Goal: Information Seeking & Learning: Learn about a topic

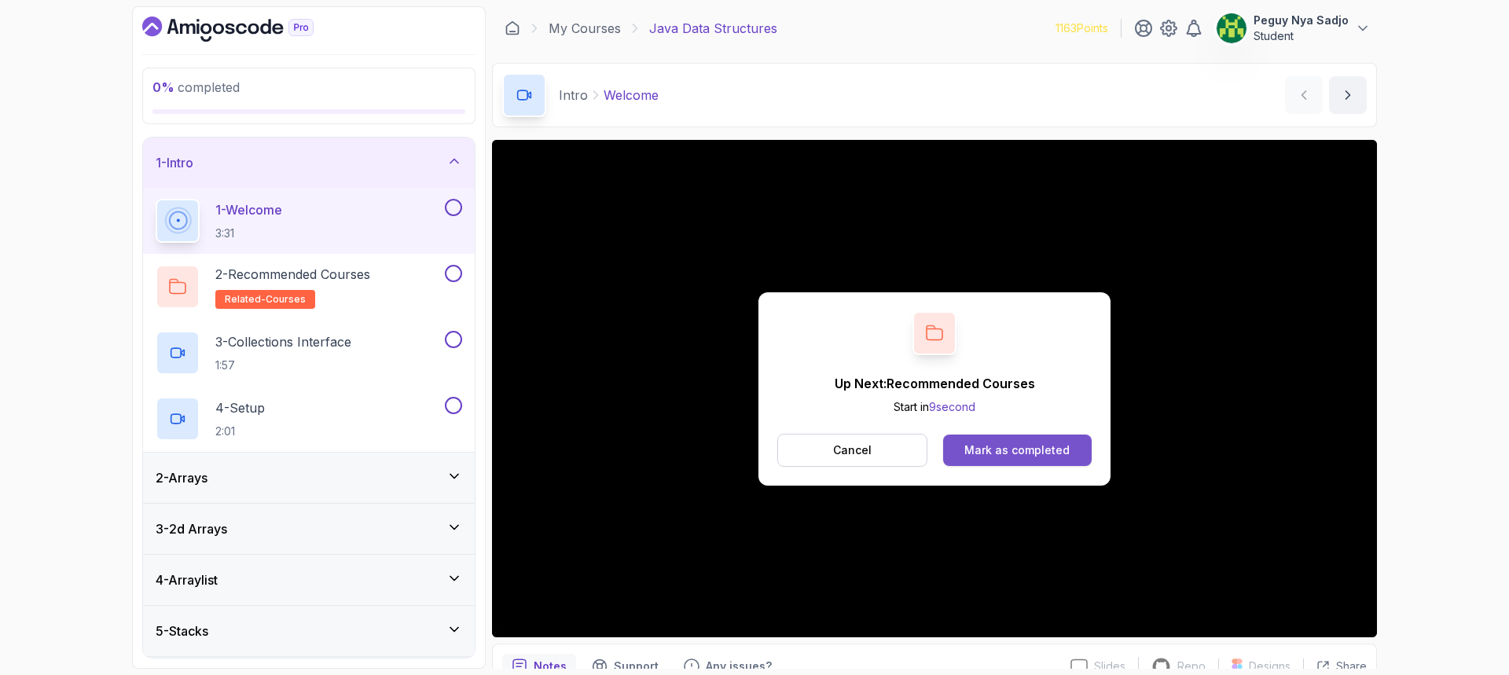
click at [979, 451] on div "Mark as completed" at bounding box center [1017, 451] width 105 height 16
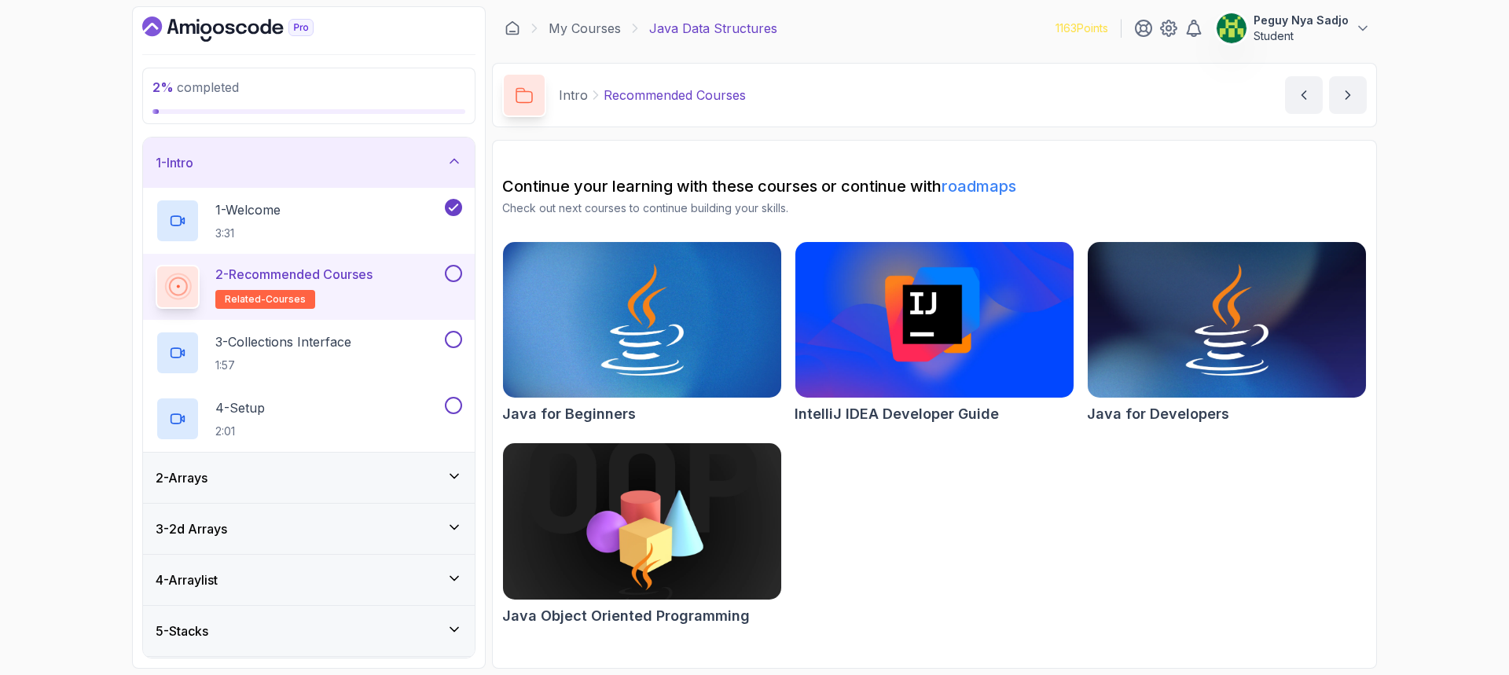
drag, startPoint x: 454, startPoint y: 277, endPoint x: 461, endPoint y: 287, distance: 12.4
click at [453, 277] on button at bounding box center [453, 273] width 17 height 17
click at [303, 347] on p "3 - Collections Interface" at bounding box center [283, 342] width 136 height 19
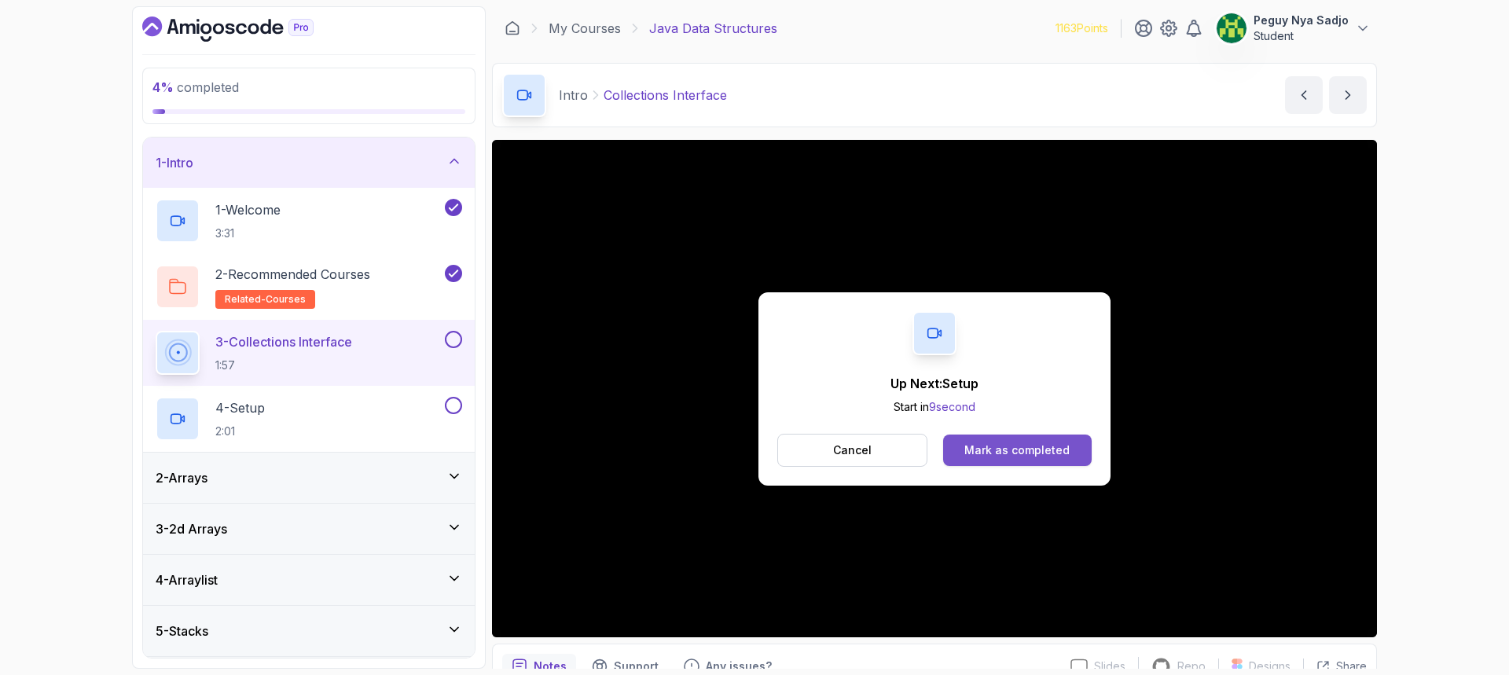
click at [1001, 458] on div "Mark as completed" at bounding box center [1017, 451] width 105 height 16
